Goal: Task Accomplishment & Management: Use online tool/utility

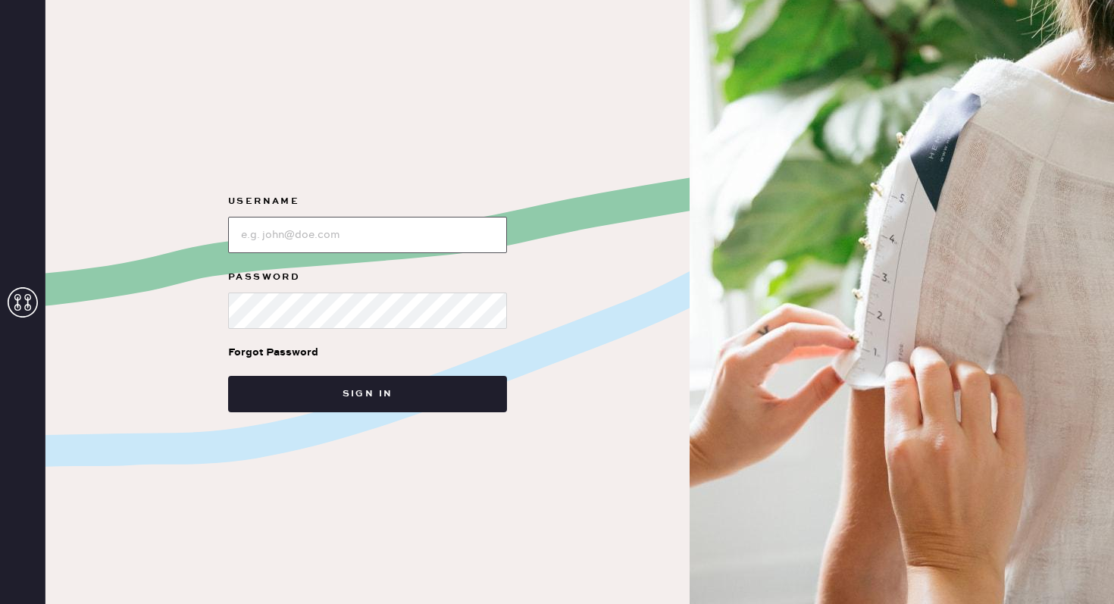
click at [331, 242] on input "loginName" at bounding box center [367, 235] width 279 height 36
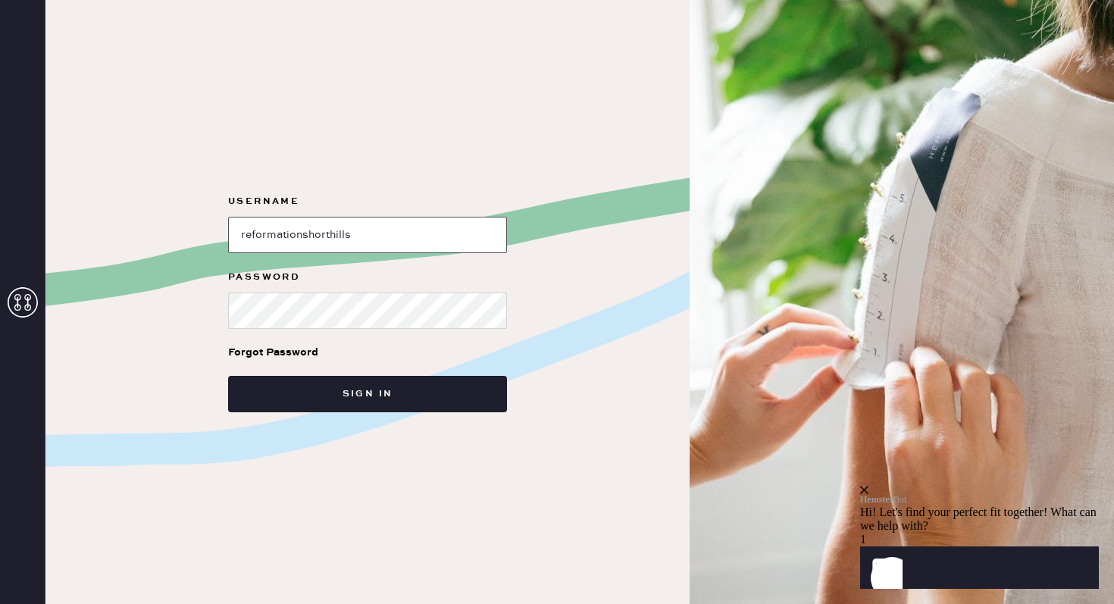
type input "reformationshorthills"
click at [228, 376] on button "Sign in" at bounding box center [367, 394] width 279 height 36
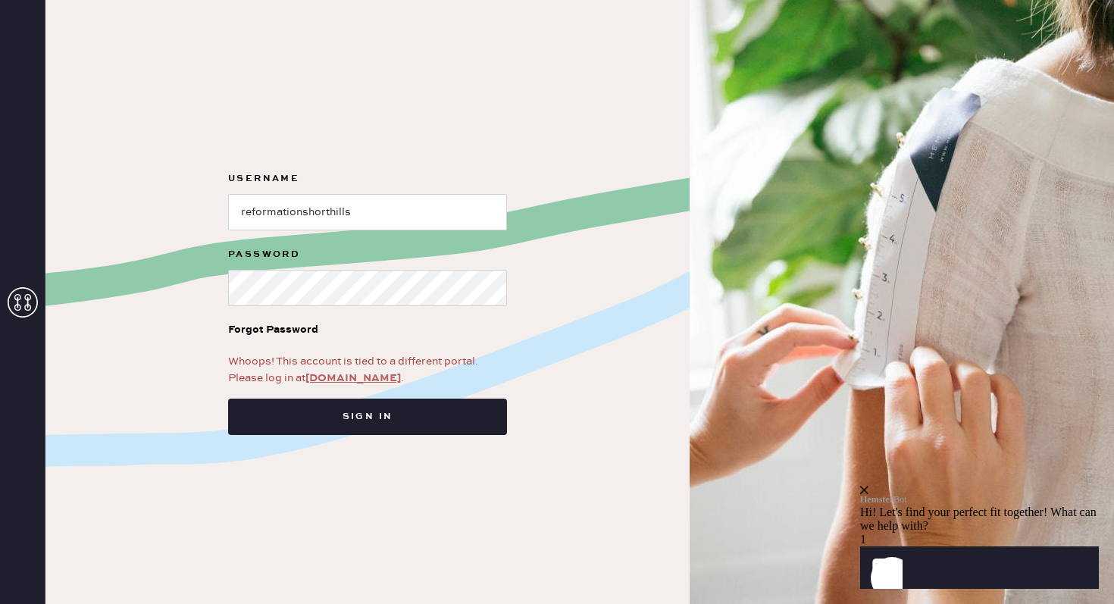
click at [366, 383] on link "[DOMAIN_NAME]" at bounding box center [352, 378] width 95 height 14
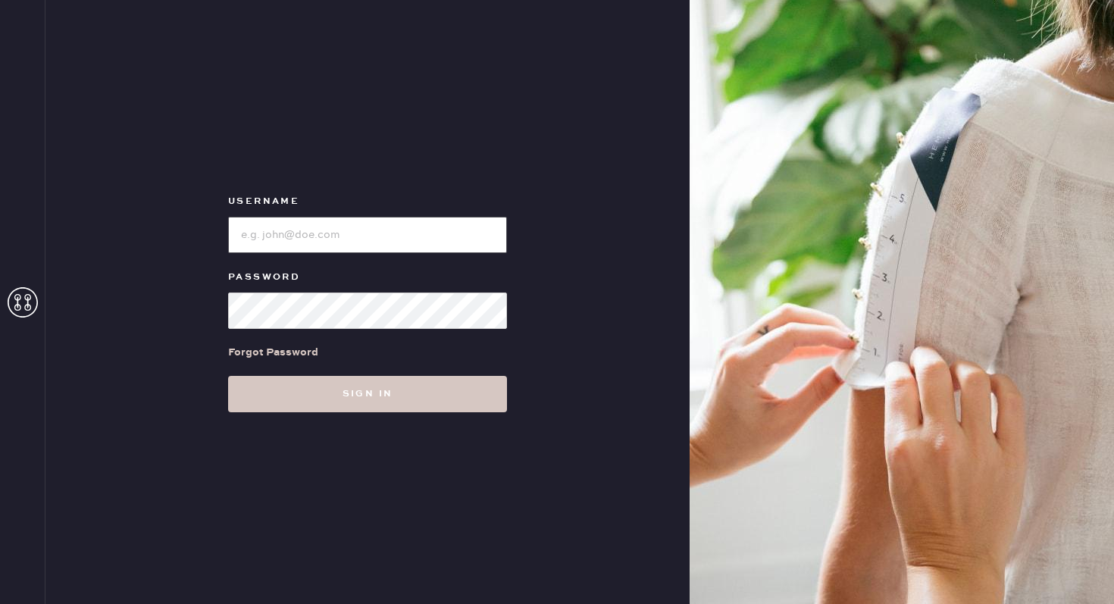
click at [342, 236] on input "loginName" at bounding box center [367, 235] width 279 height 36
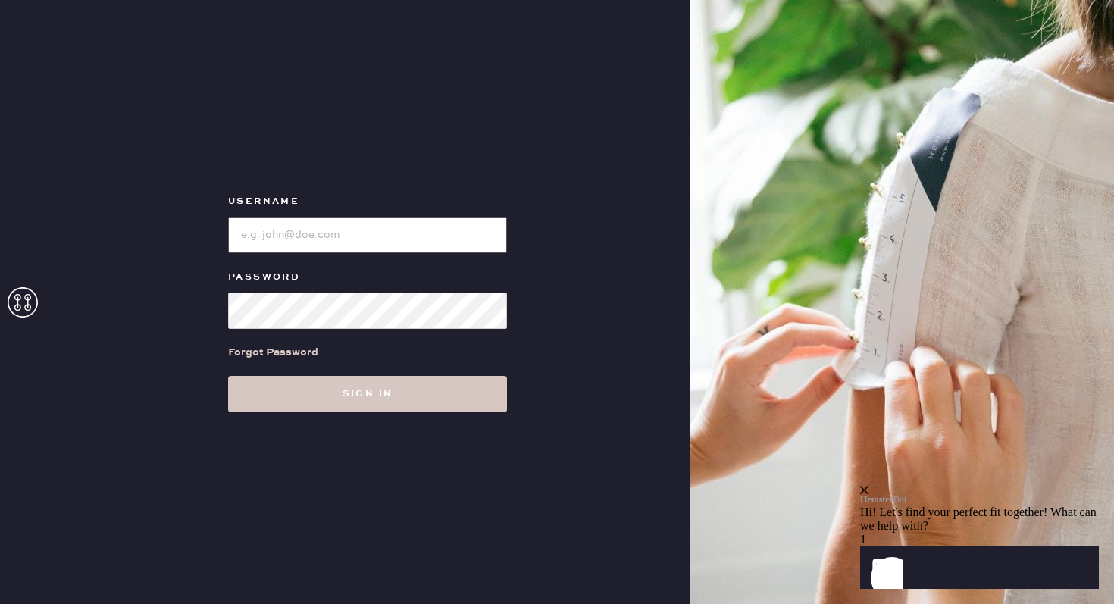
type input "reformationshorthills"
click at [228, 376] on button "Sign in" at bounding box center [367, 394] width 279 height 36
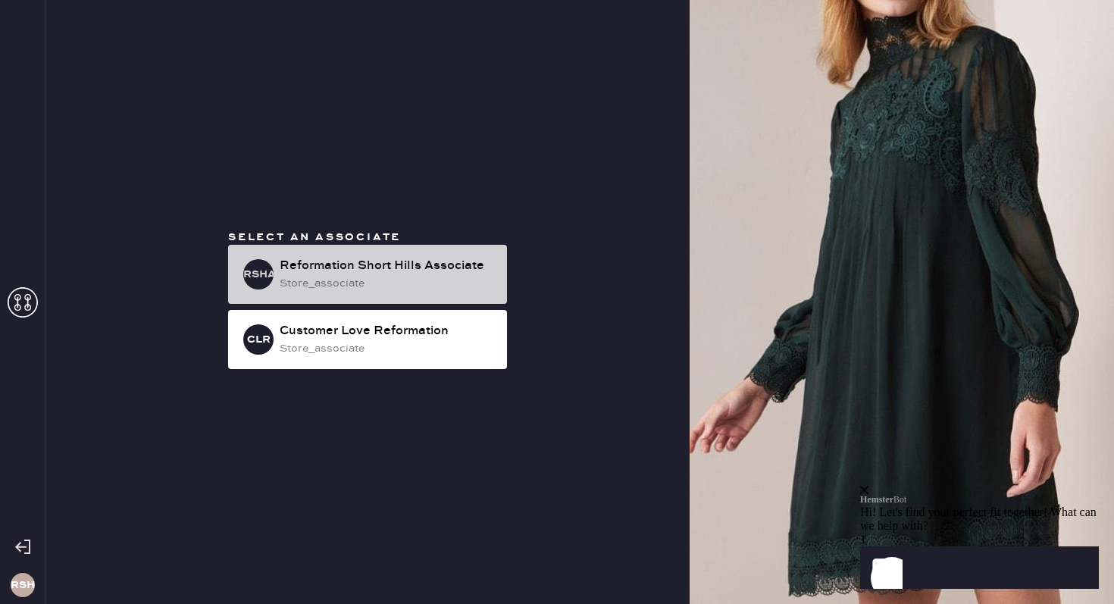
click at [376, 276] on div "store_associate" at bounding box center [387, 283] width 215 height 17
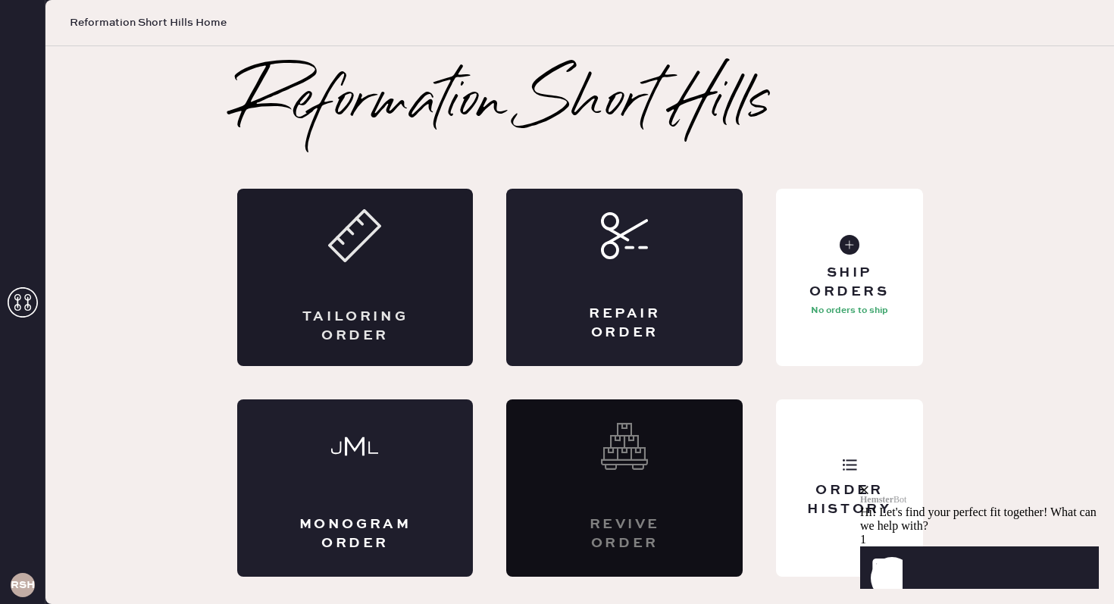
click at [387, 270] on div "Tailoring Order" at bounding box center [355, 277] width 236 height 177
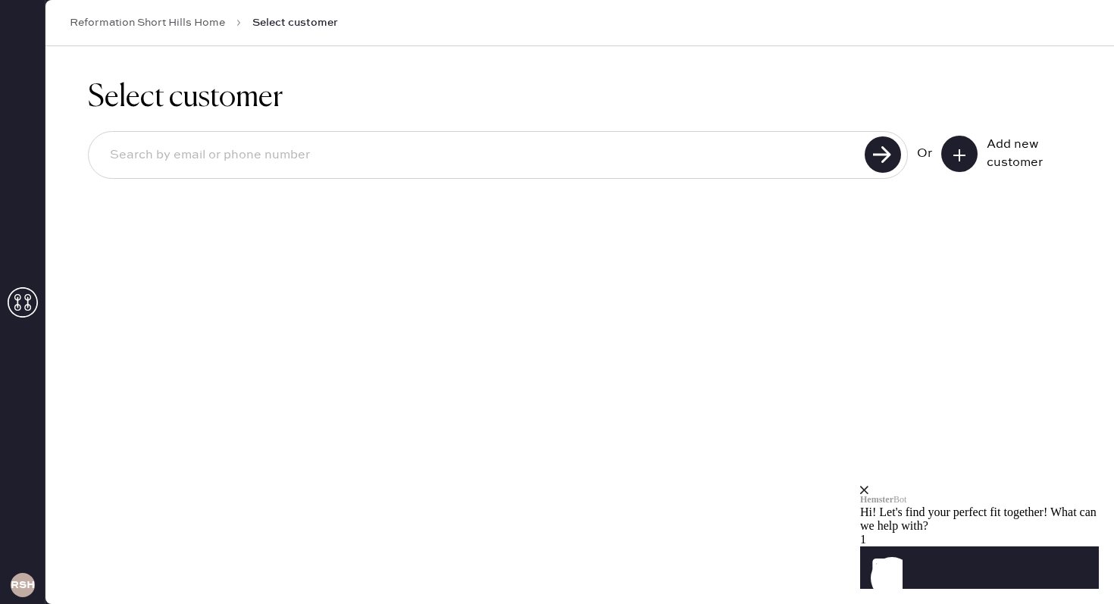
click at [625, 155] on input at bounding box center [479, 155] width 762 height 35
